Goal: Information Seeking & Learning: Learn about a topic

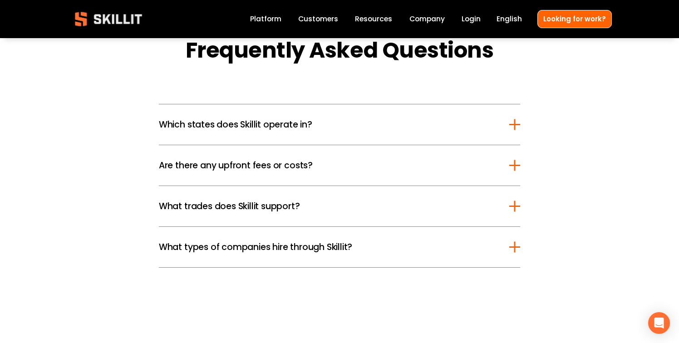
scroll to position [1095, 0]
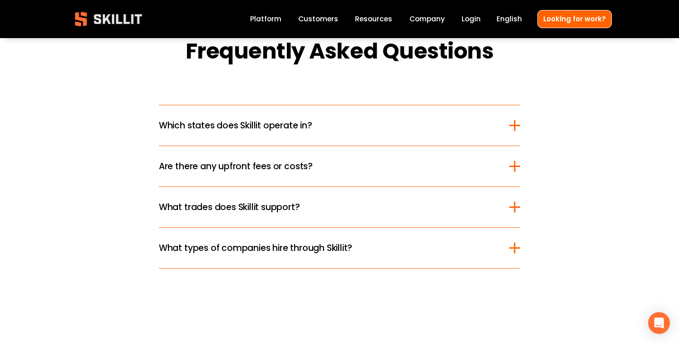
click at [516, 125] on div at bounding box center [514, 125] width 11 height 1
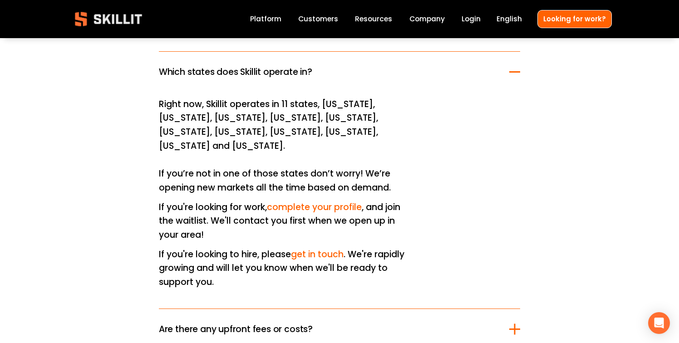
scroll to position [1149, 0]
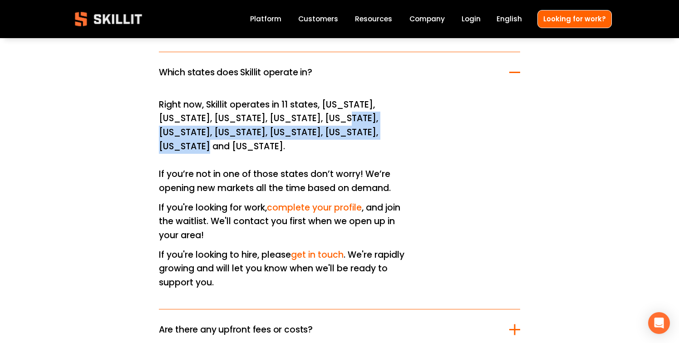
drag, startPoint x: 344, startPoint y: 133, endPoint x: 294, endPoint y: 114, distance: 52.7
click at [294, 114] on p "Right now, Skillit operates in 11 states, [US_STATE], [US_STATE], [US_STATE], […" at bounding box center [285, 147] width 253 height 98
click at [324, 136] on p "Right now, Skillit operates in 11 states, [US_STATE], [US_STATE], [US_STATE], […" at bounding box center [285, 147] width 253 height 98
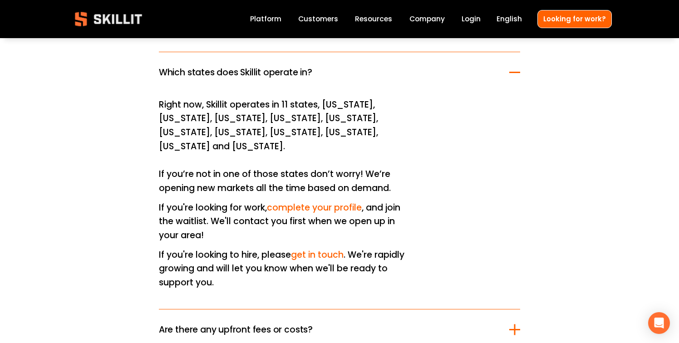
click at [346, 132] on p "Right now, Skillit operates in 11 states, [US_STATE], [US_STATE], [US_STATE], […" at bounding box center [285, 147] width 253 height 98
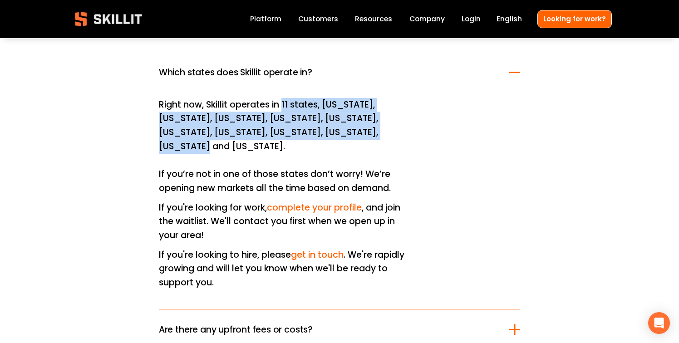
drag, startPoint x: 344, startPoint y: 133, endPoint x: 284, endPoint y: 102, distance: 67.6
click at [284, 102] on p "Right now, Skillit operates in 11 states, [US_STATE], [US_STATE], [US_STATE], […" at bounding box center [285, 147] width 253 height 98
copy p "11 states, [US_STATE], [US_STATE], [US_STATE], [US_STATE], [US_STATE], [US_STAT…"
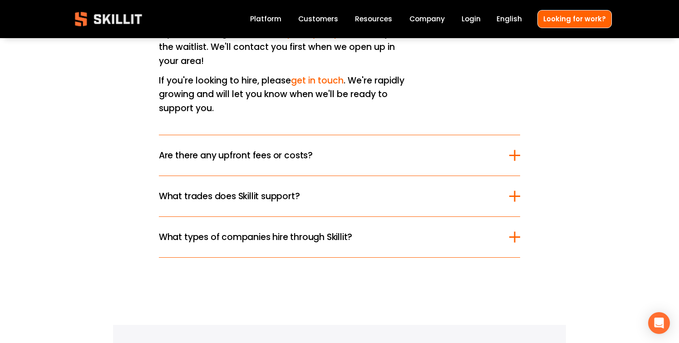
scroll to position [1337, 0]
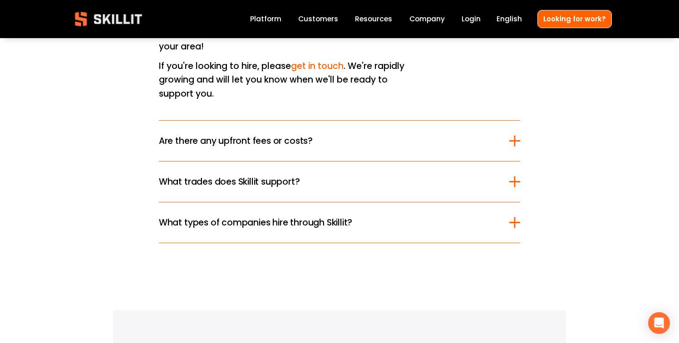
click at [517, 176] on div at bounding box center [514, 181] width 11 height 11
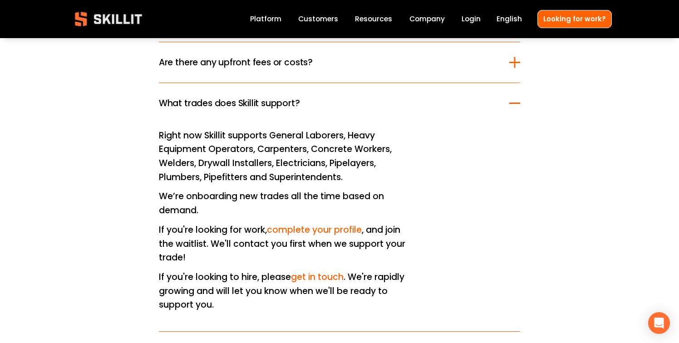
scroll to position [1192, 0]
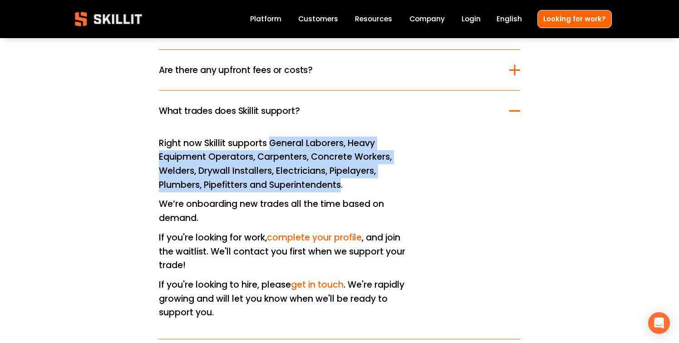
drag, startPoint x: 342, startPoint y: 185, endPoint x: 271, endPoint y: 146, distance: 80.4
click at [271, 146] on p "Right now Skillit supports General Laborers, Heavy Equipment Operators, Carpent…" at bounding box center [285, 165] width 253 height 56
copy p "General Laborers, Heavy Equipment Operators, Carpenters, Concrete Workers, Weld…"
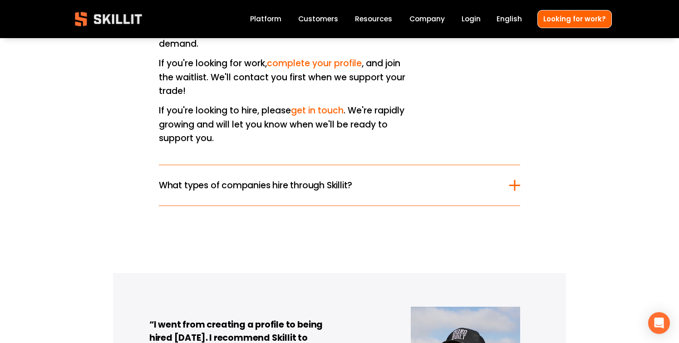
scroll to position [1406, 0]
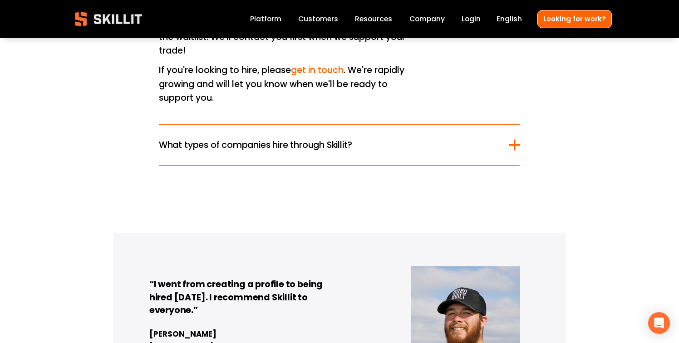
click at [517, 141] on div at bounding box center [514, 145] width 11 height 11
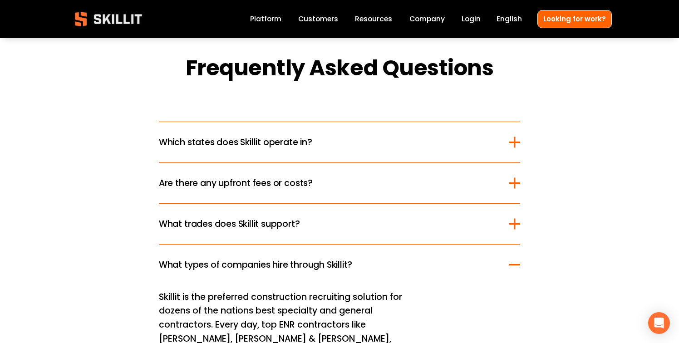
scroll to position [1051, 0]
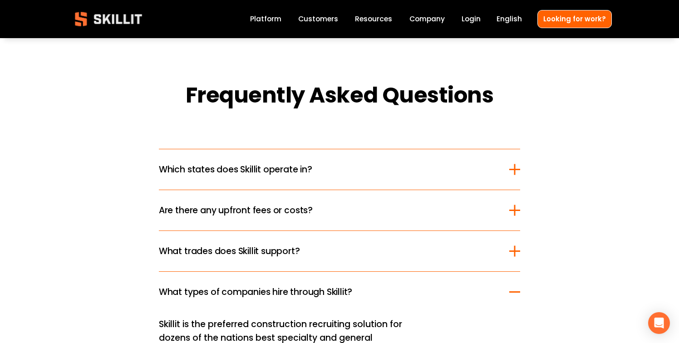
click at [270, 20] on link "Platform" at bounding box center [265, 19] width 31 height 12
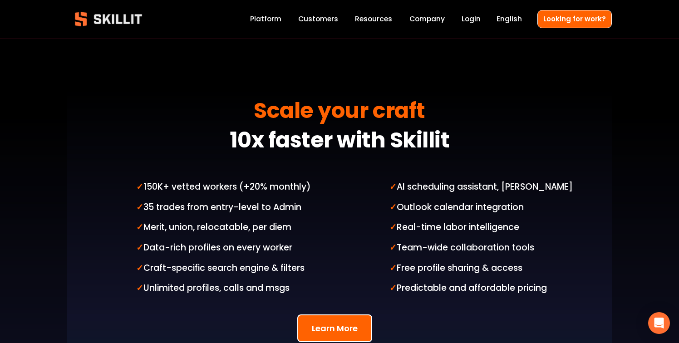
scroll to position [2229, 0]
